Goal: Subscribe to service/newsletter

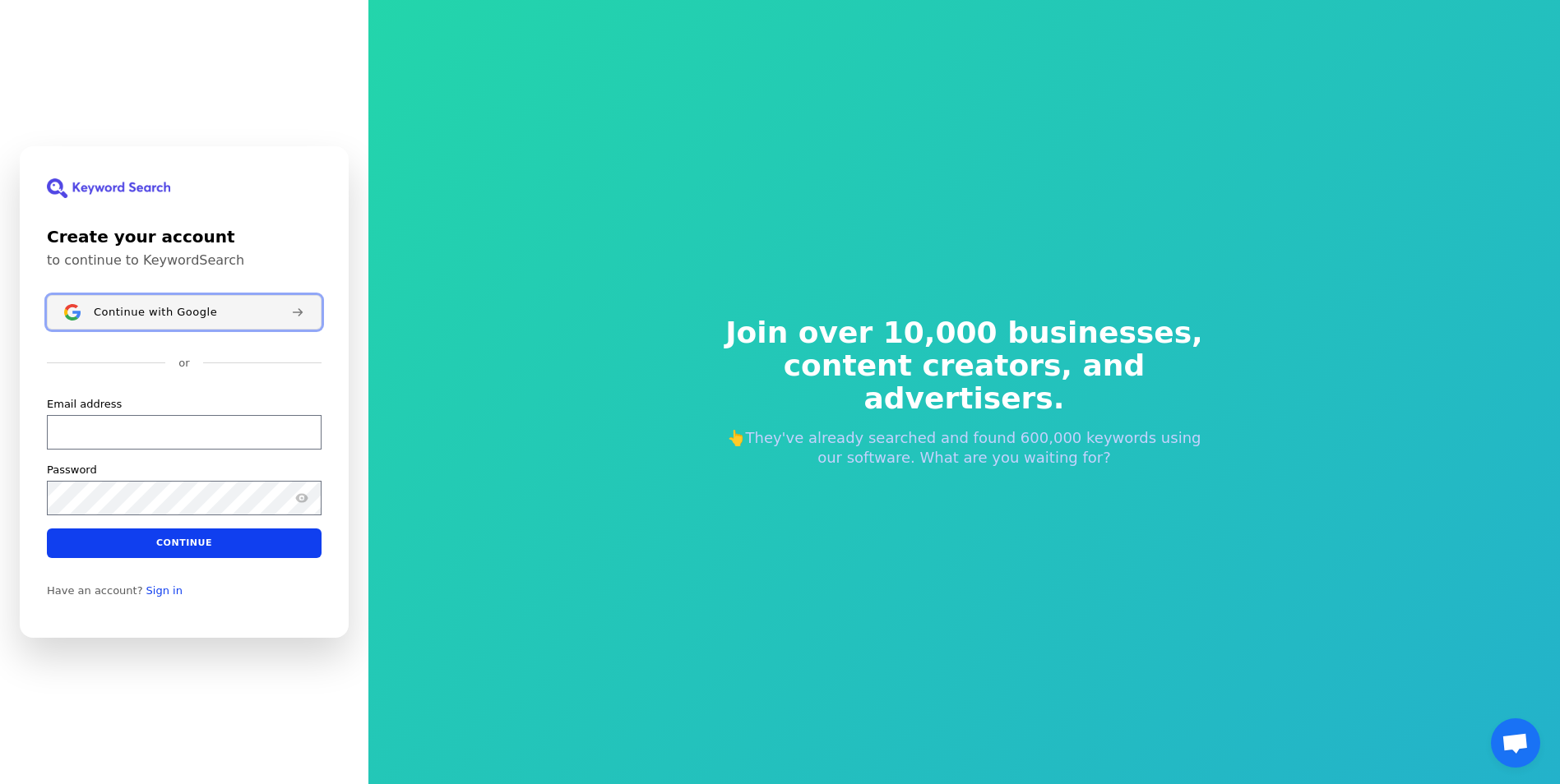
click at [191, 315] on span "Continue with Google" at bounding box center [156, 311] width 123 height 13
